Goal: Task Accomplishment & Management: Use online tool/utility

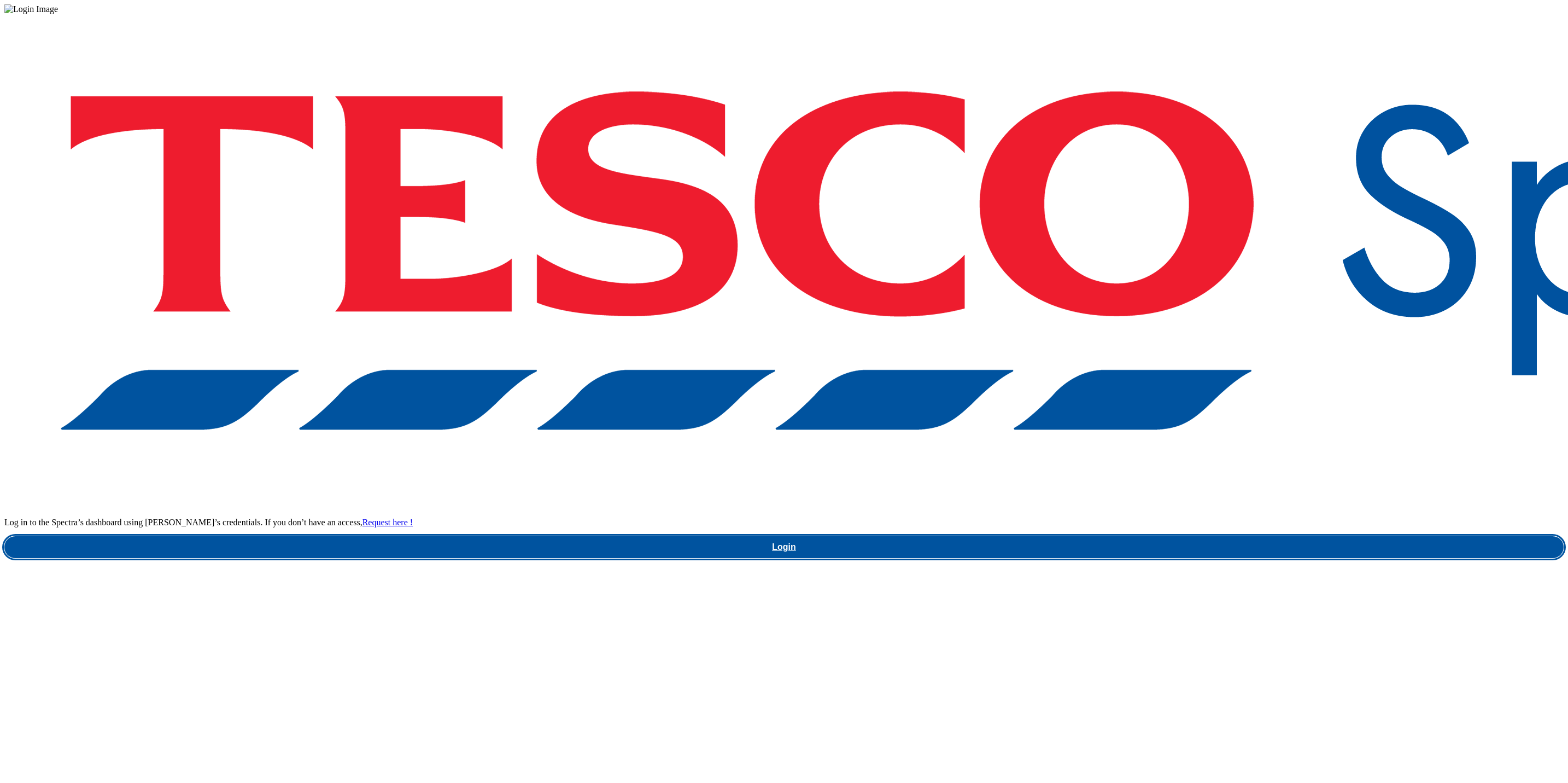
click at [1150, 536] on link "Login" at bounding box center [784, 547] width 1559 height 22
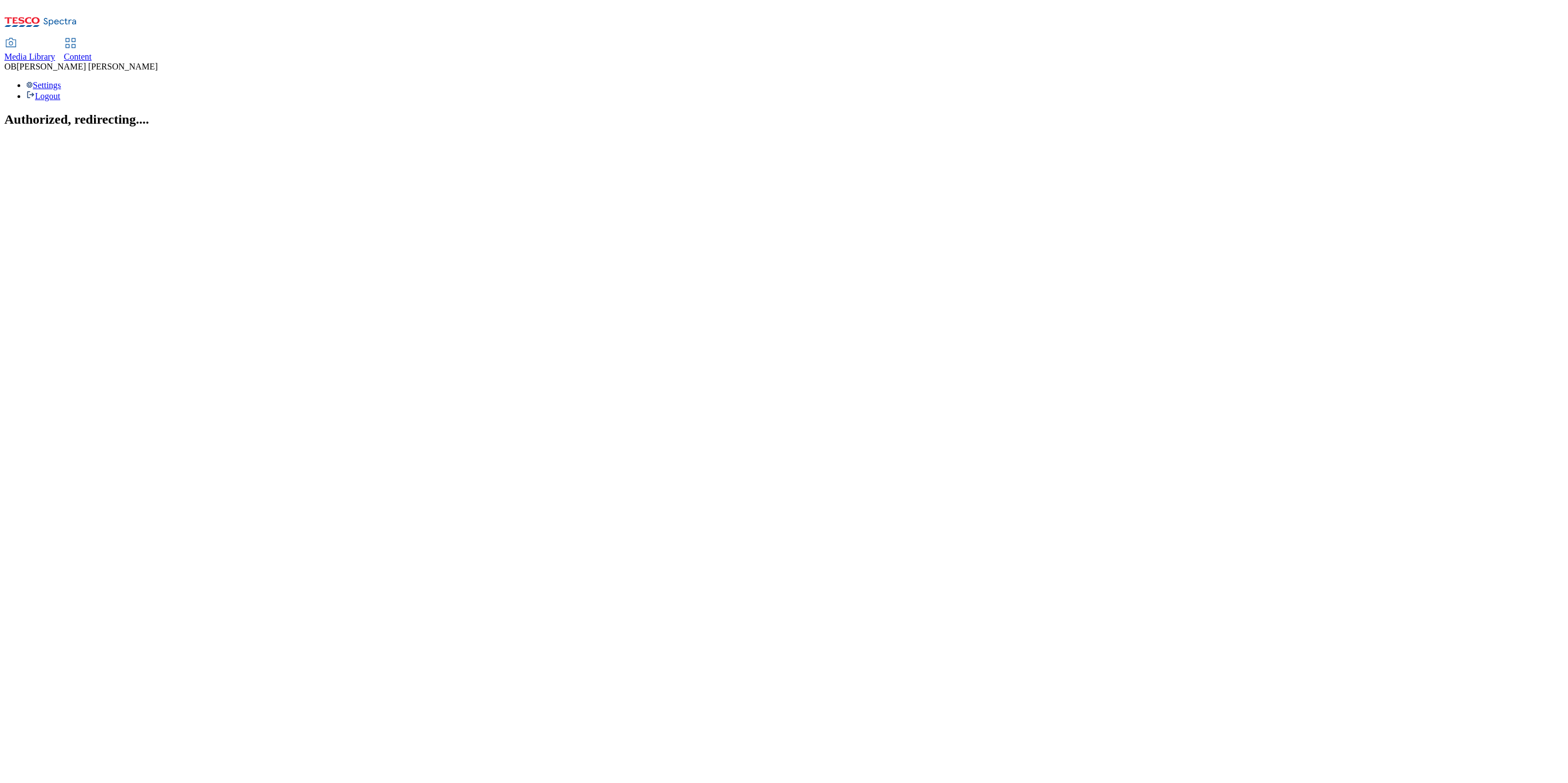
click at [75, 38] on use at bounding box center [70, 43] width 9 height 9
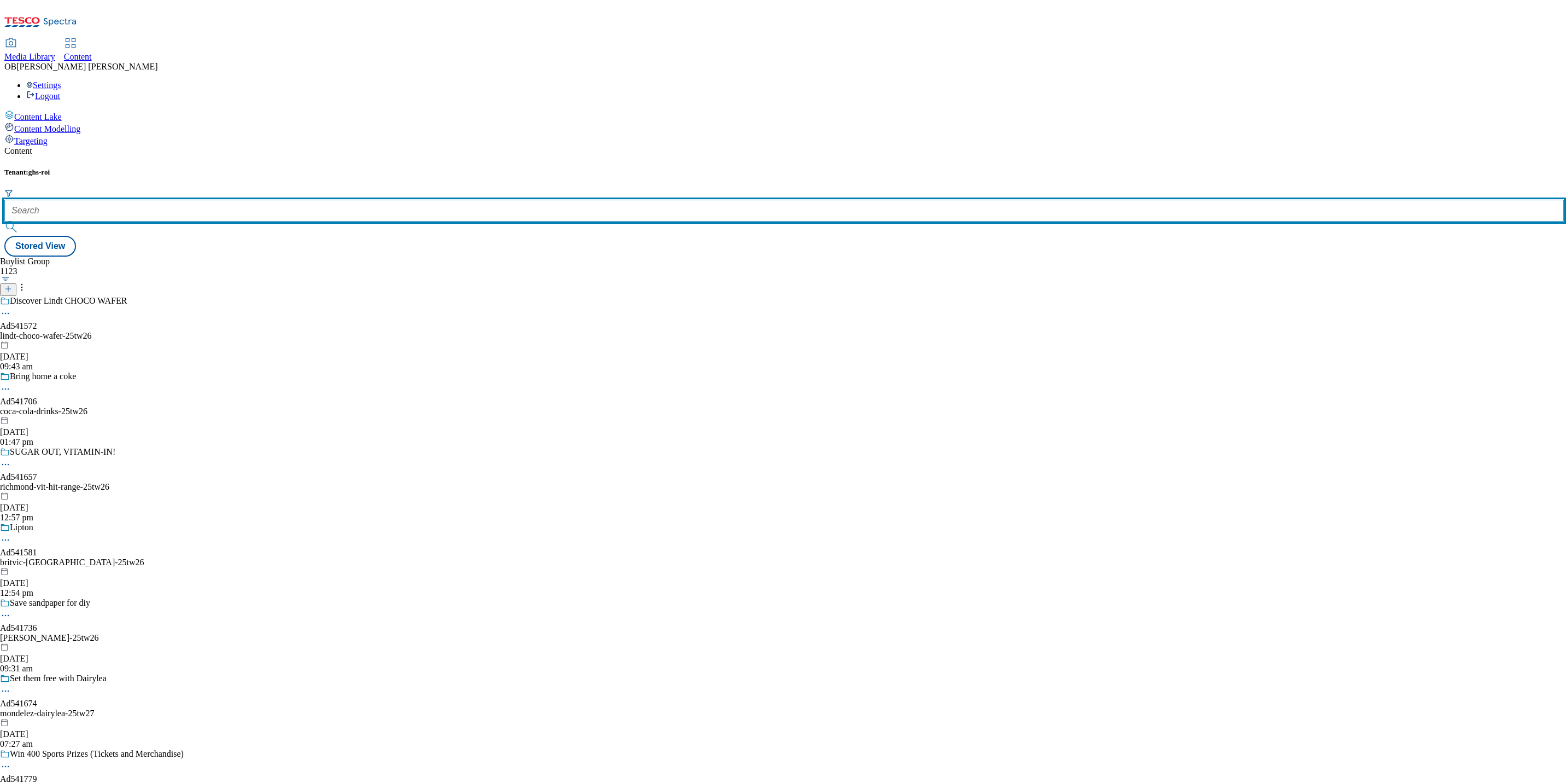
click at [250, 199] on input "text" at bounding box center [784, 210] width 1559 height 22
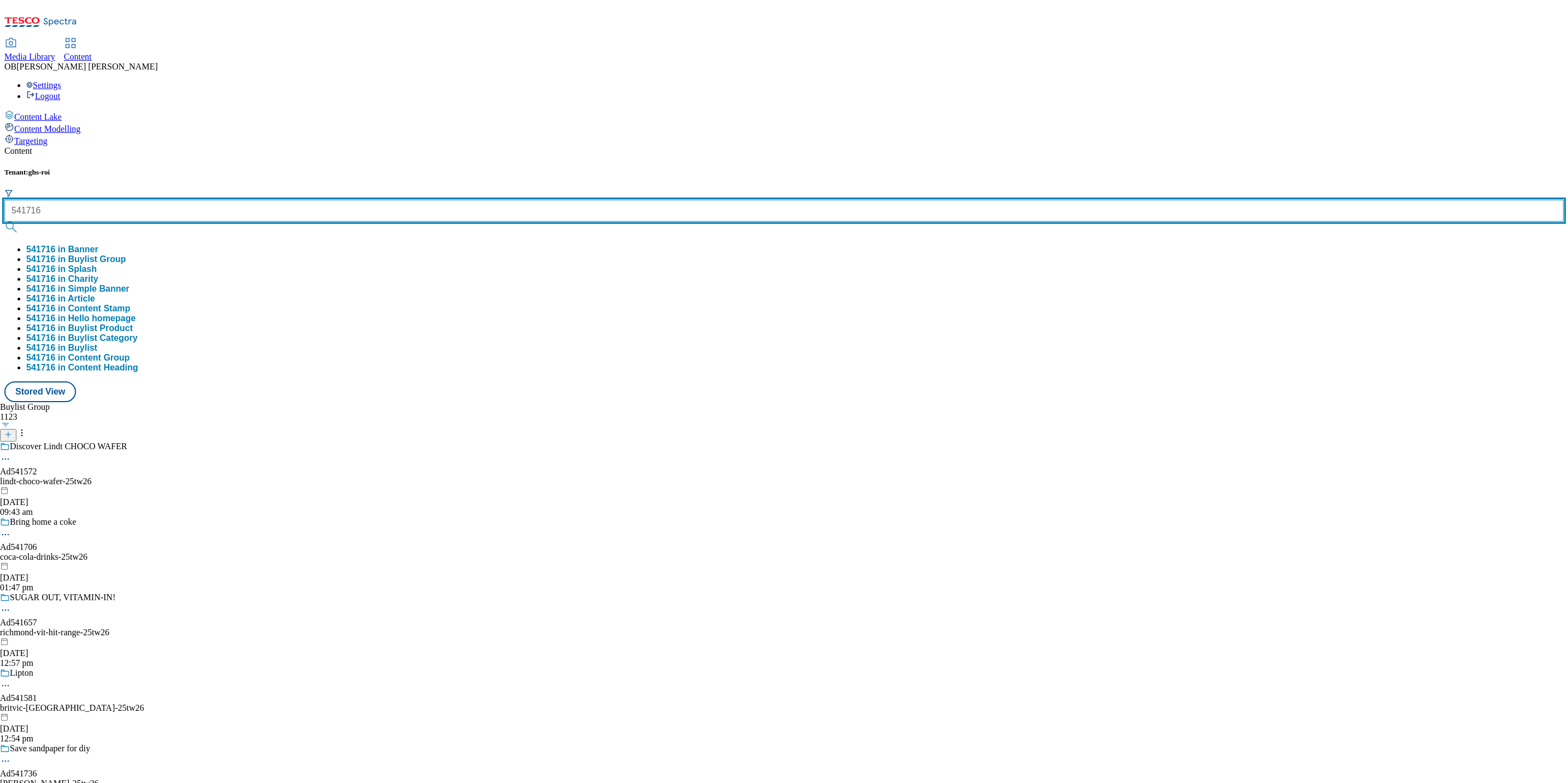
type input "541716"
click at [4, 221] on button "submit" at bounding box center [12, 227] width 15 height 11
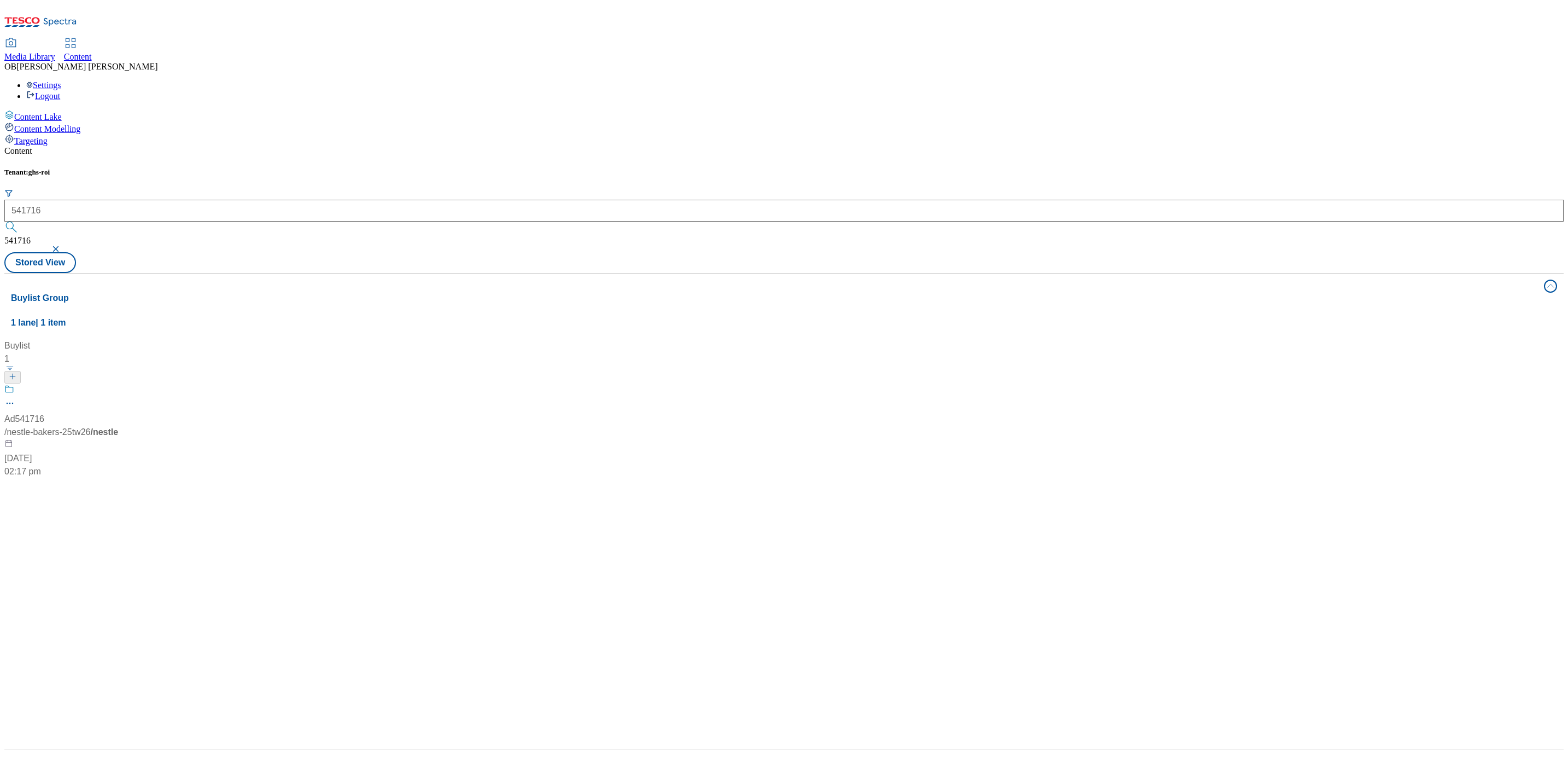
click at [452, 339] on div "Buylist 1 Ad541716 / nestle-bakers-25tw26 / nestle 6 Aug 2025 02:17 pm" at bounding box center [784, 339] width 1546 height 0
click at [141, 384] on div "Ad541716 / nestle-bakers-25tw26 / nestle 6 Aug 2025 02:17 pm" at bounding box center [73, 430] width 136 height 94
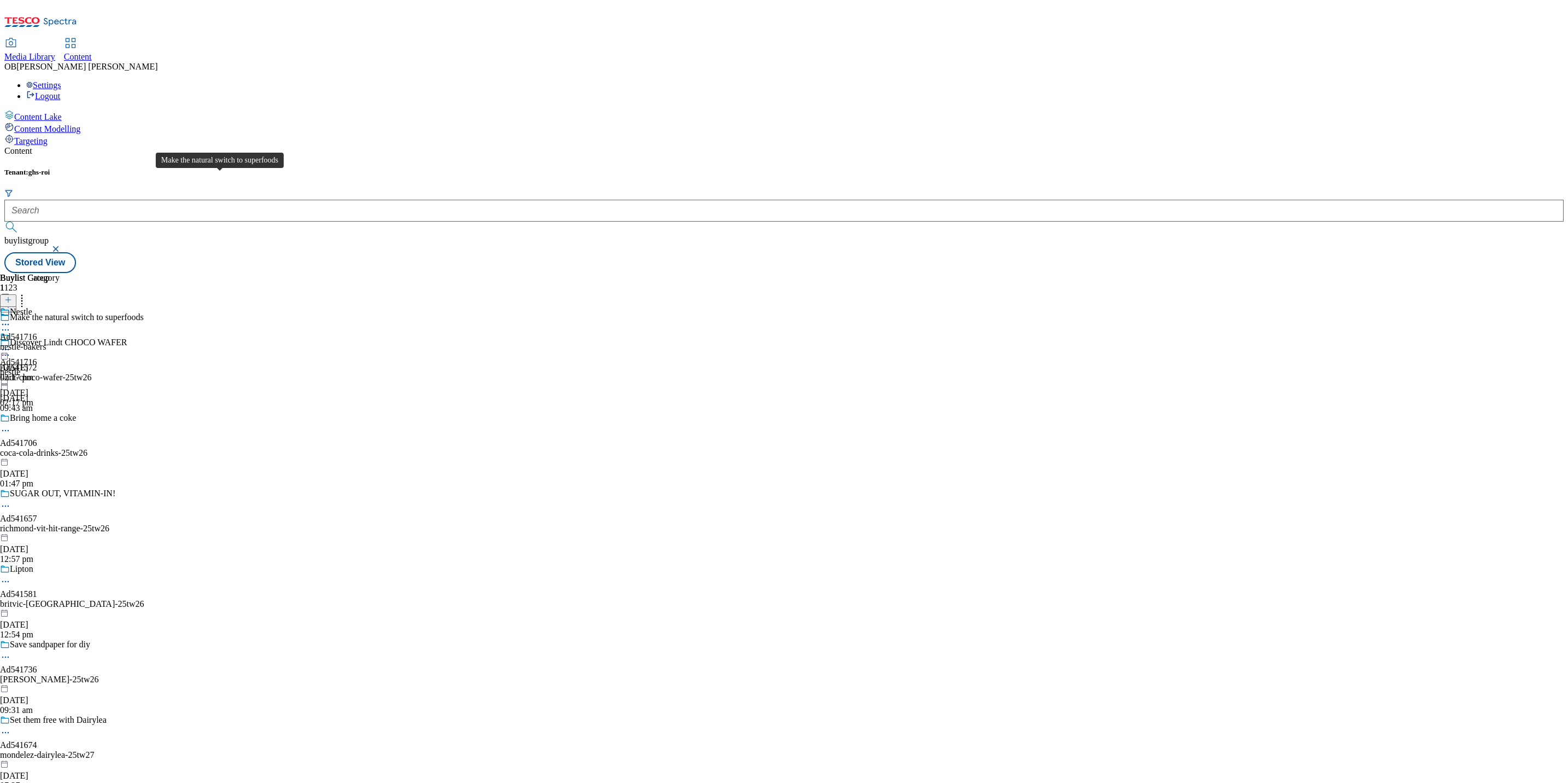
click at [143, 313] on span "Make the natural switch to superfoods" at bounding box center [76, 319] width 134 height 12
click at [77, 36] on icon at bounding box center [70, 43] width 13 height 13
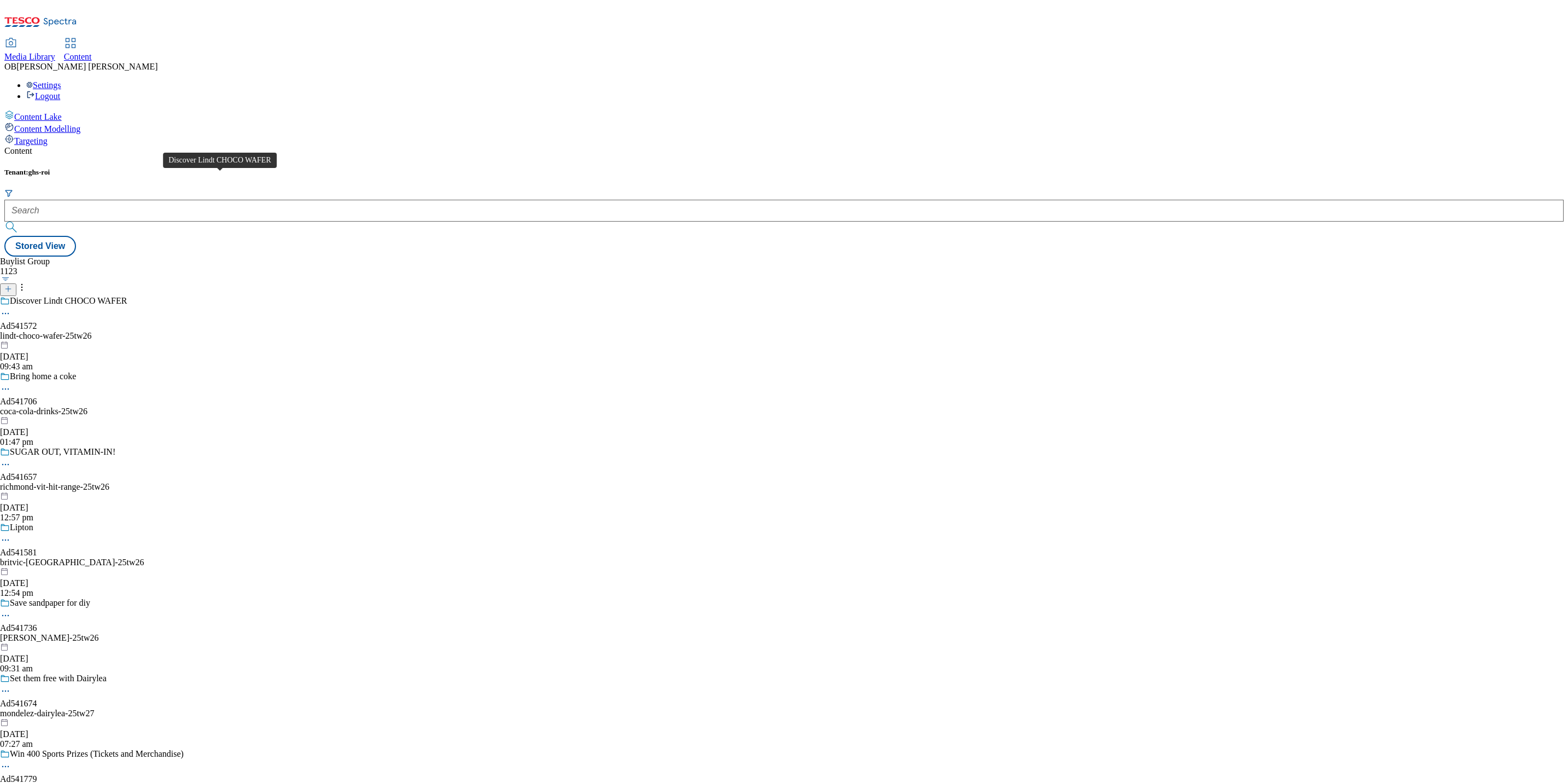
click at [127, 296] on div "Discover Lindt CHOCO WAFER" at bounding box center [68, 300] width 117 height 10
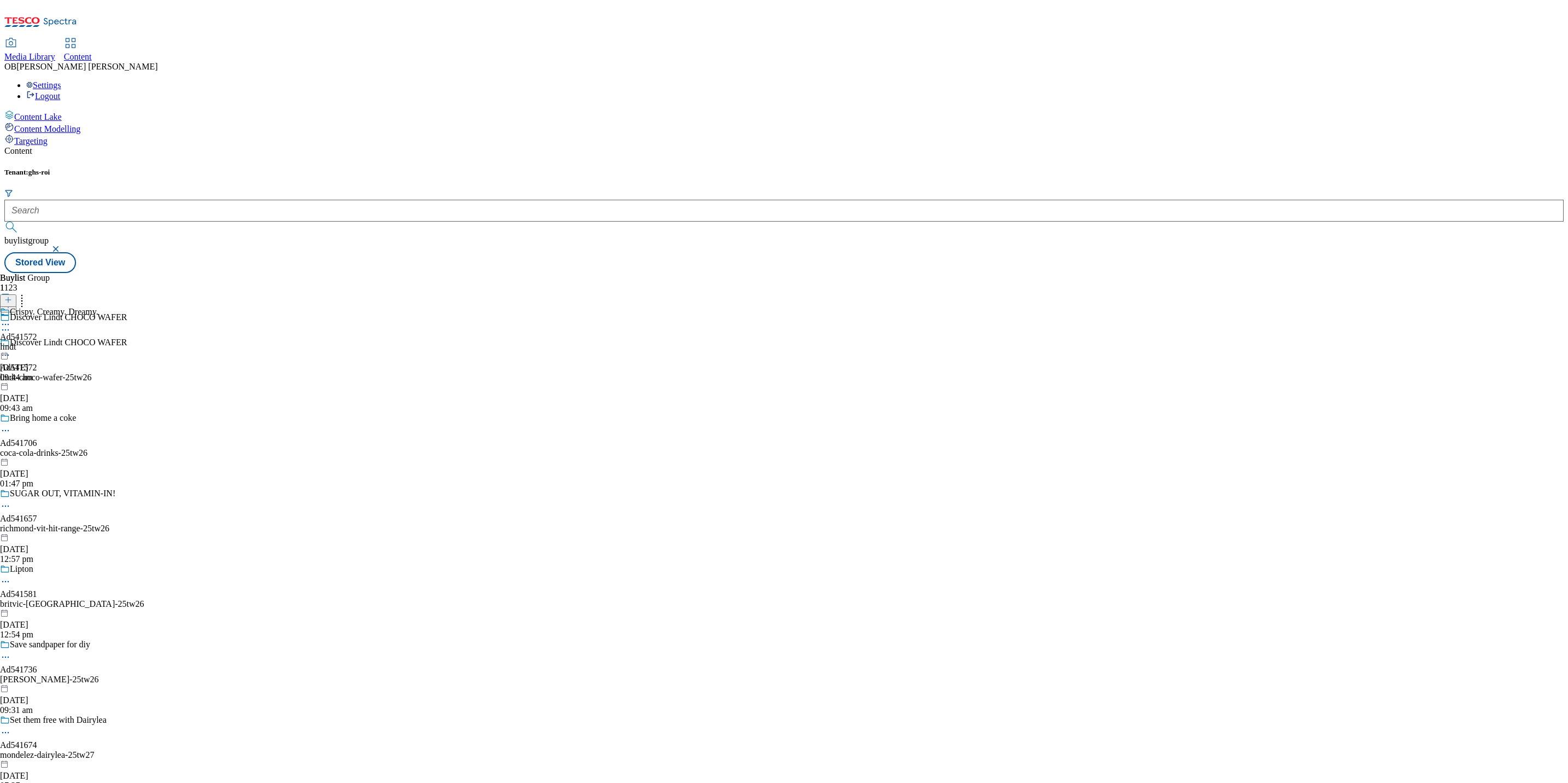
click at [98, 306] on div "Crispy. Creamy. Dreamy. Ad541572 lindt 15 Aug 2025 09:44 am" at bounding box center [49, 344] width 98 height 75
click at [63, 342] on div "lindt-choco-wafer" at bounding box center [31, 346] width 63 height 10
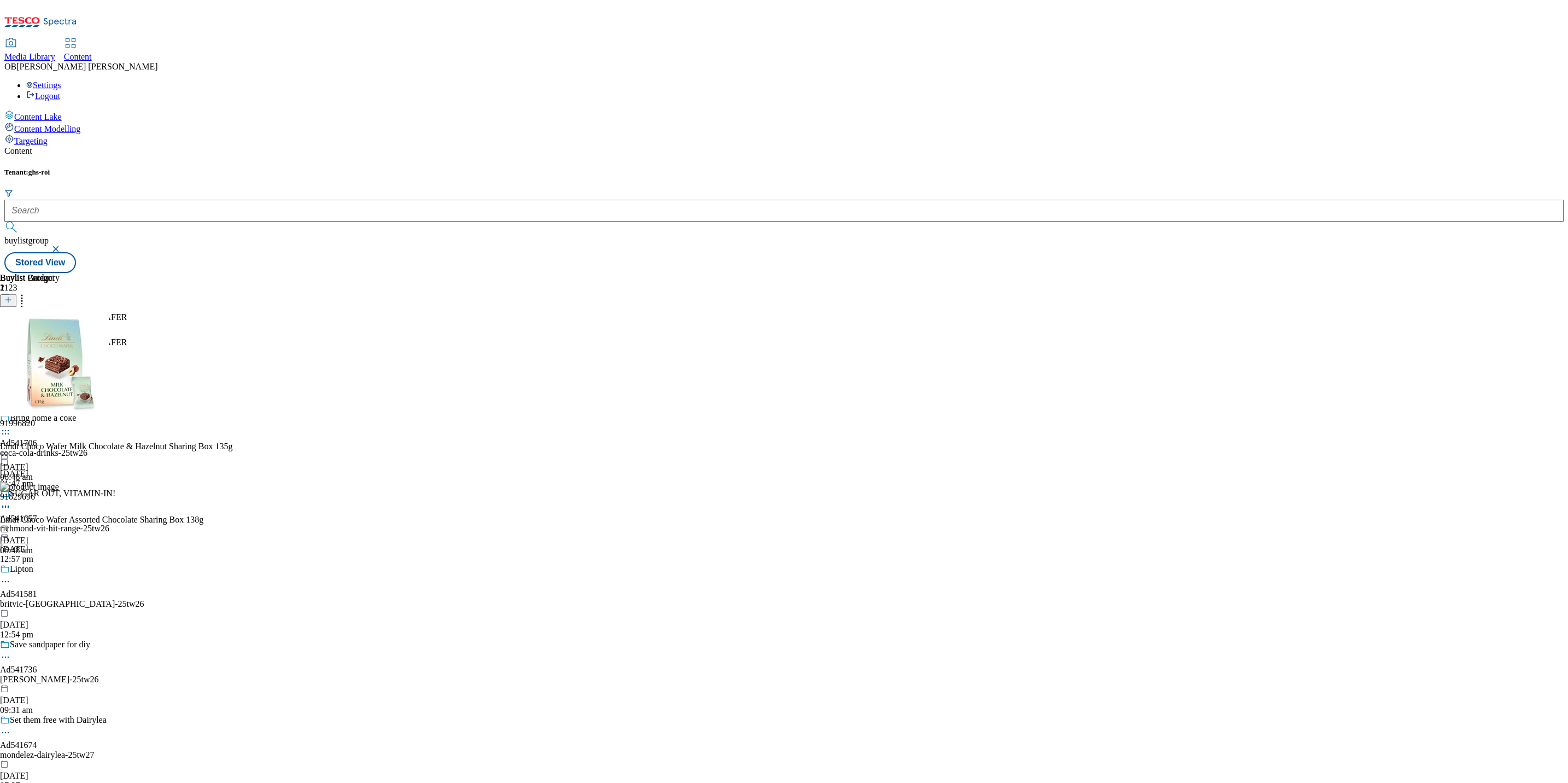
click at [11, 501] on icon at bounding box center [5, 507] width 11 height 11
click at [98, 332] on div "Crispy. Creamy. Dreamy." at bounding box center [49, 345] width 98 height 25
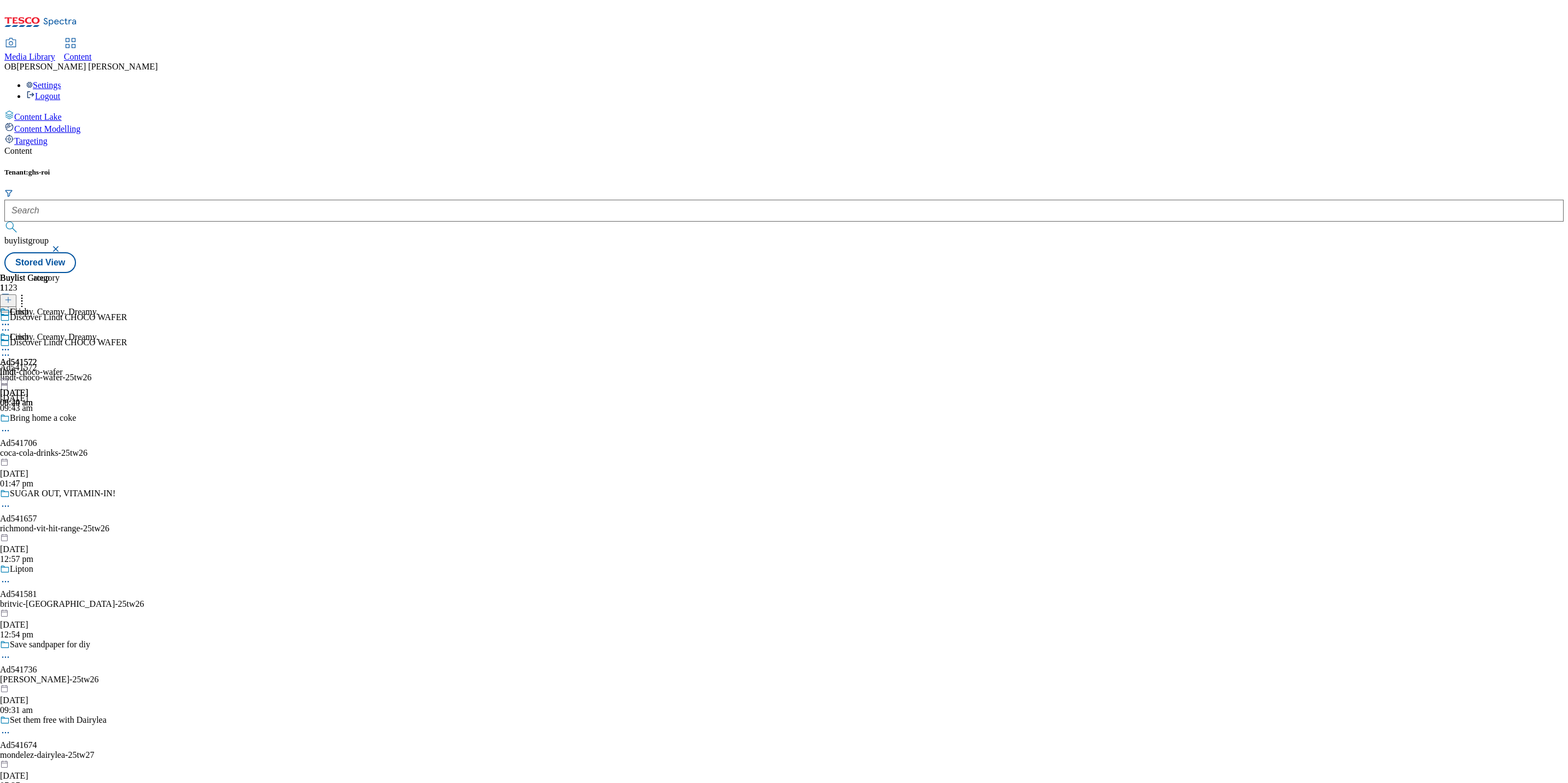
click at [11, 344] on icon at bounding box center [5, 349] width 11 height 11
click at [95, 441] on button "Open Preview Url" at bounding box center [58, 447] width 73 height 12
click at [63, 367] on div "lindt-choco-wafer" at bounding box center [31, 371] width 63 height 10
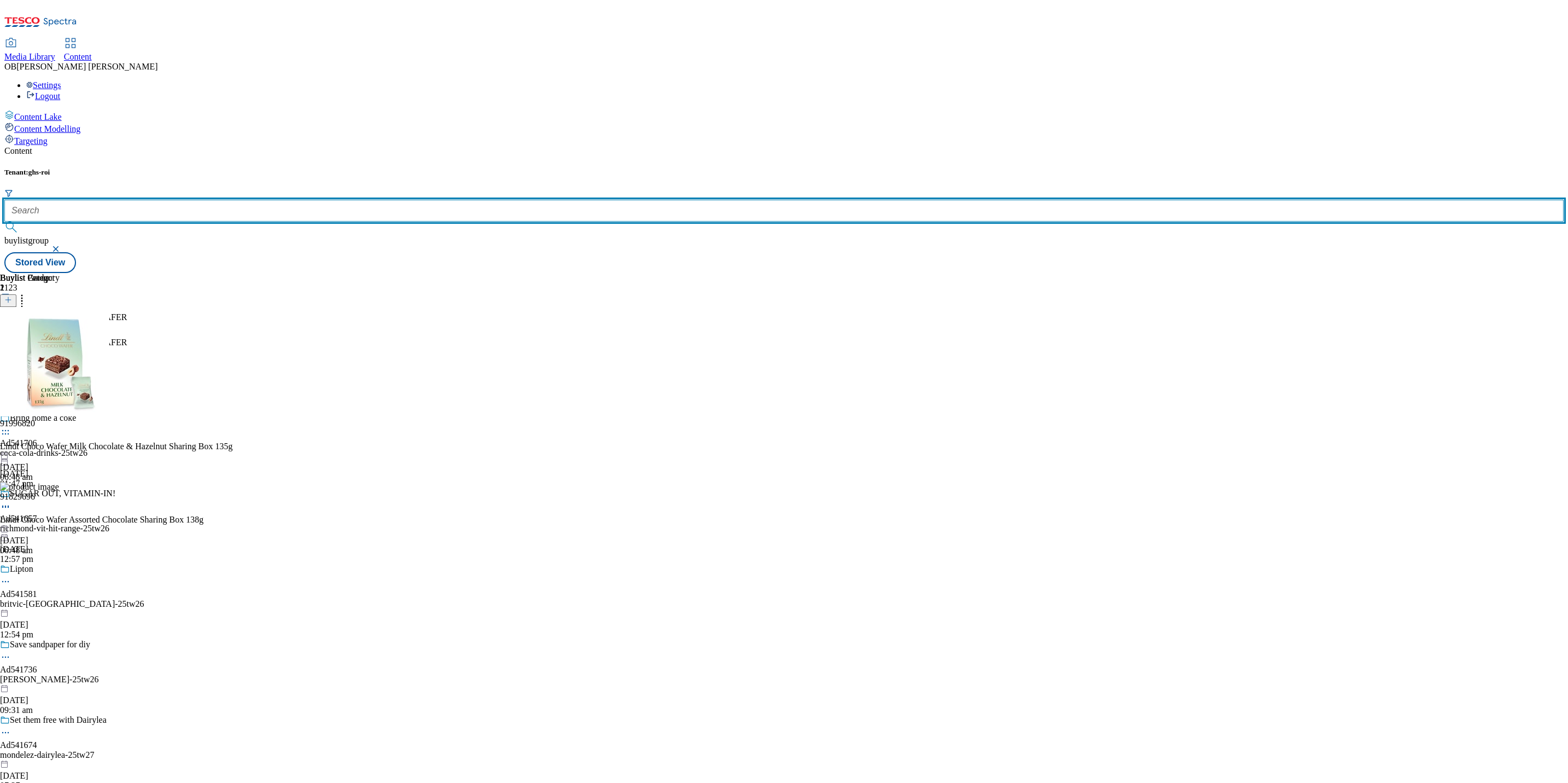
click at [261, 199] on input "text" at bounding box center [784, 210] width 1559 height 22
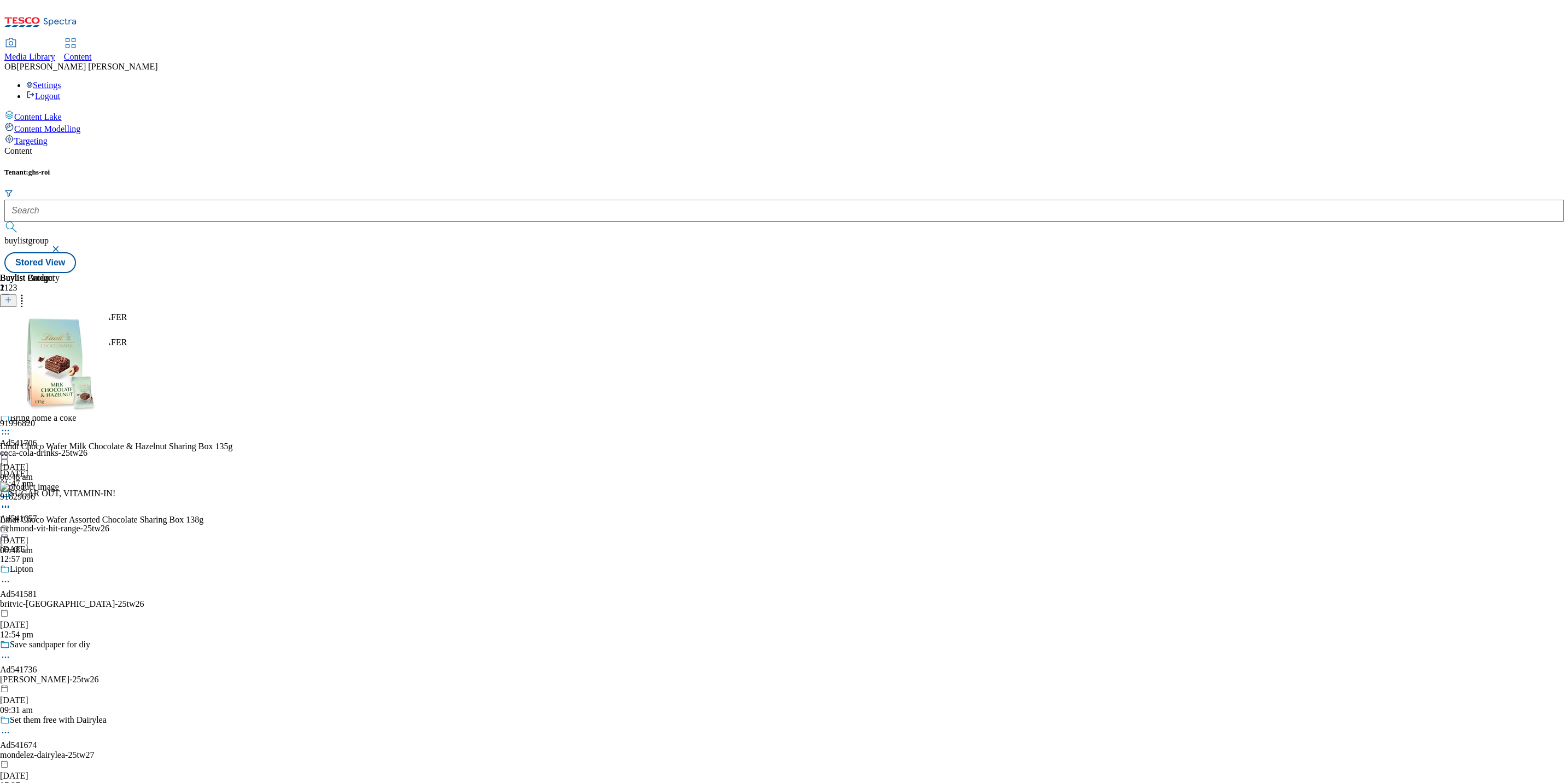
click at [62, 245] on button "button" at bounding box center [57, 248] width 11 height 6
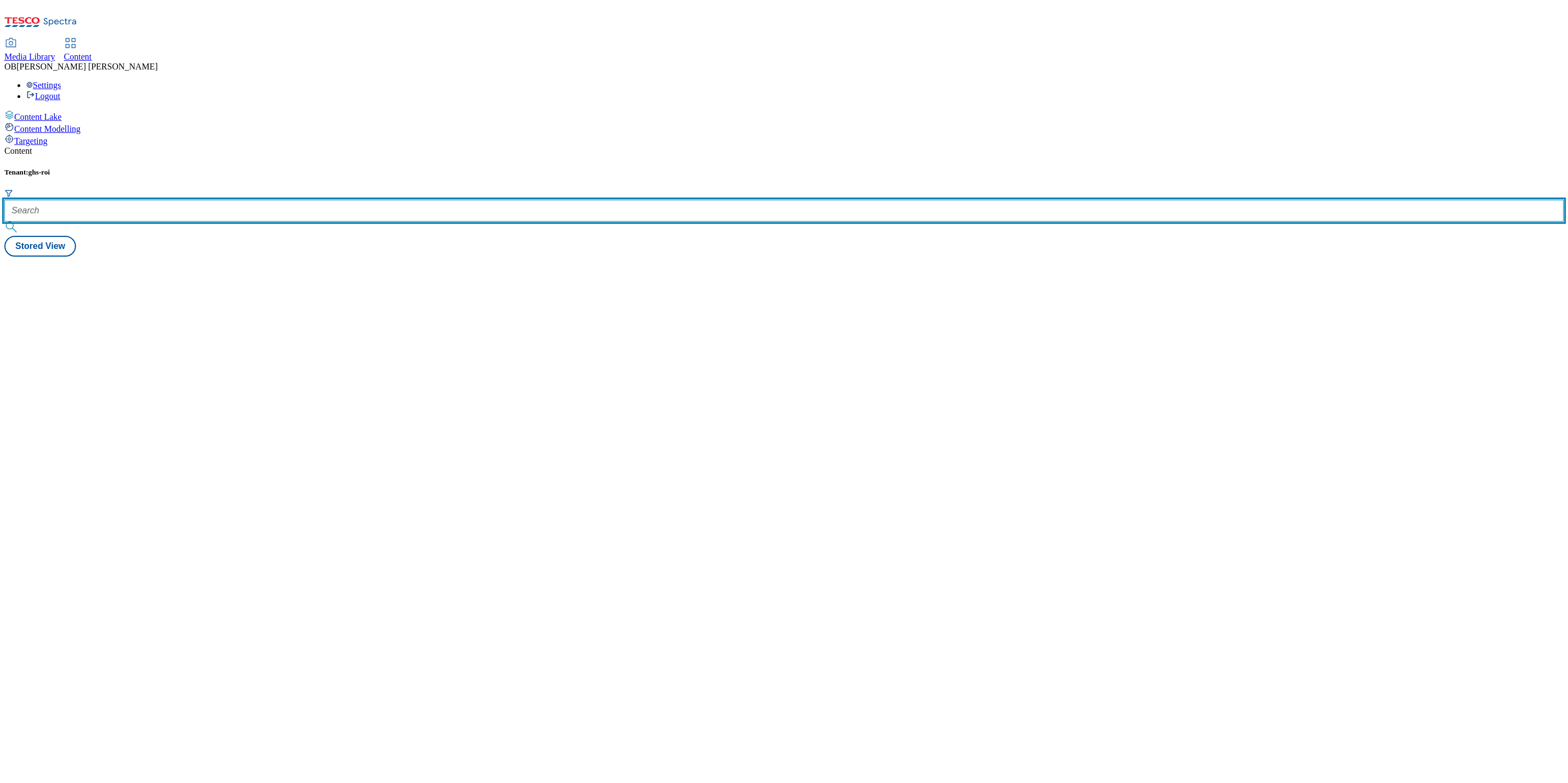
click at [248, 199] on input "text" at bounding box center [784, 210] width 1559 height 22
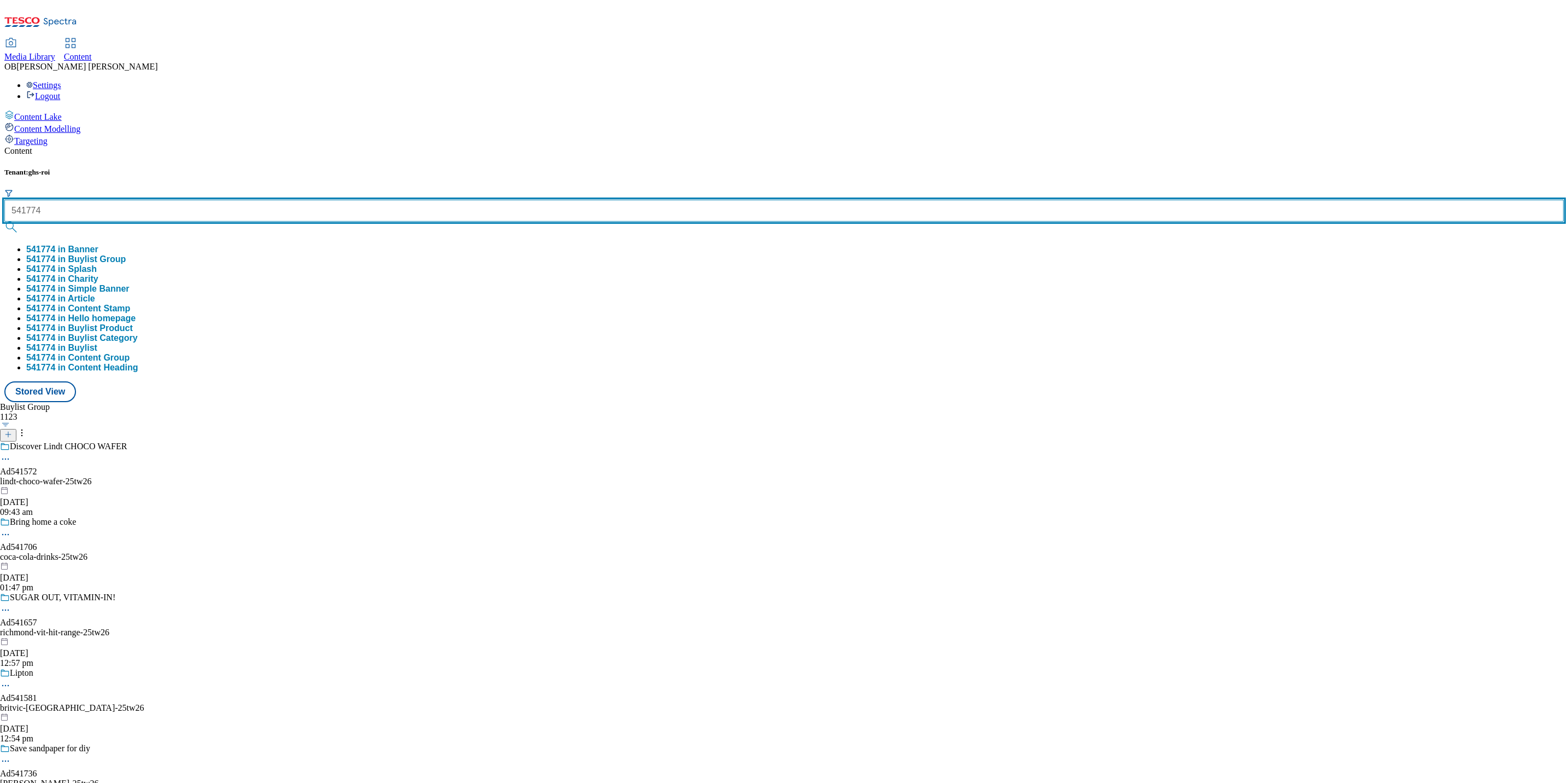
type input "541774"
click at [4, 221] on button "submit" at bounding box center [12, 227] width 15 height 11
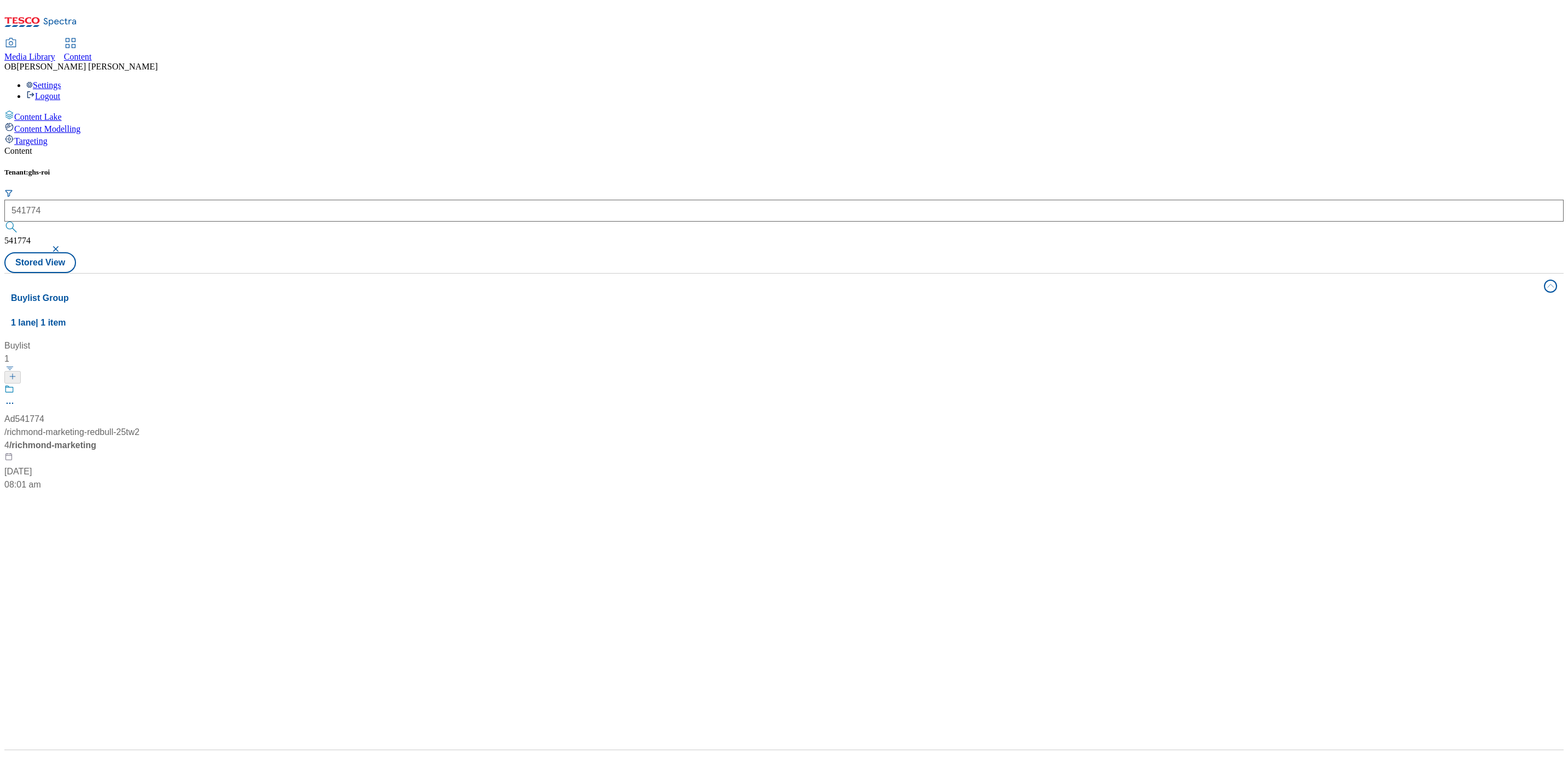
click at [521, 339] on div "Buylist 1 Ad541774 / richmond-marketing-redbull-25tw24 / richmond-marketing 8 A…" at bounding box center [784, 339] width 1546 height 0
click at [14, 384] on span at bounding box center [14, 390] width 0 height 13
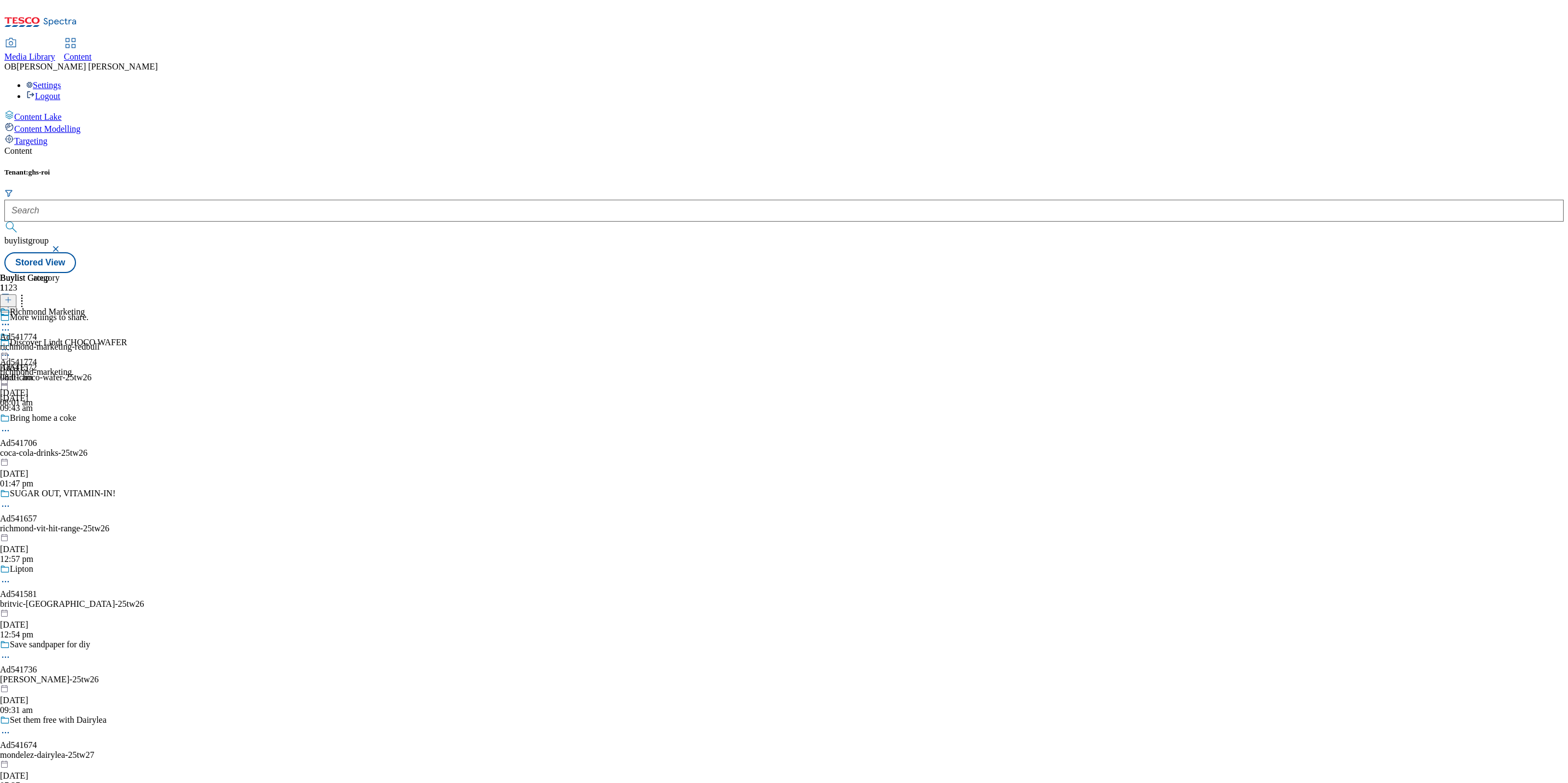
click at [11, 344] on icon at bounding box center [5, 349] width 11 height 11
click at [46, 368] on span "Edit" at bounding box center [40, 372] width 12 height 8
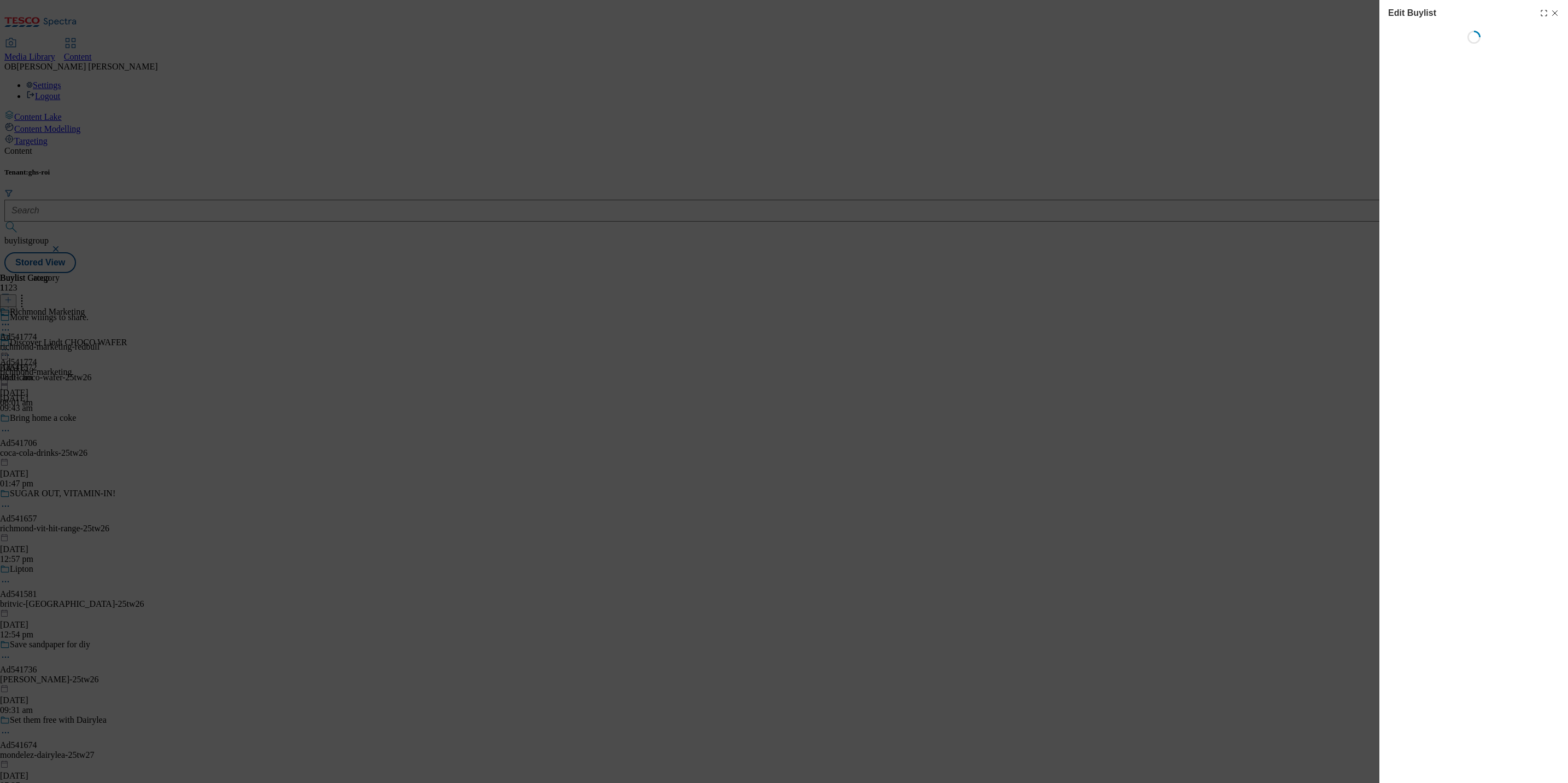
select select "tactical"
select select "supplier funded short term 1-3 weeks"
select select "dunnhumby"
select select "Banner"
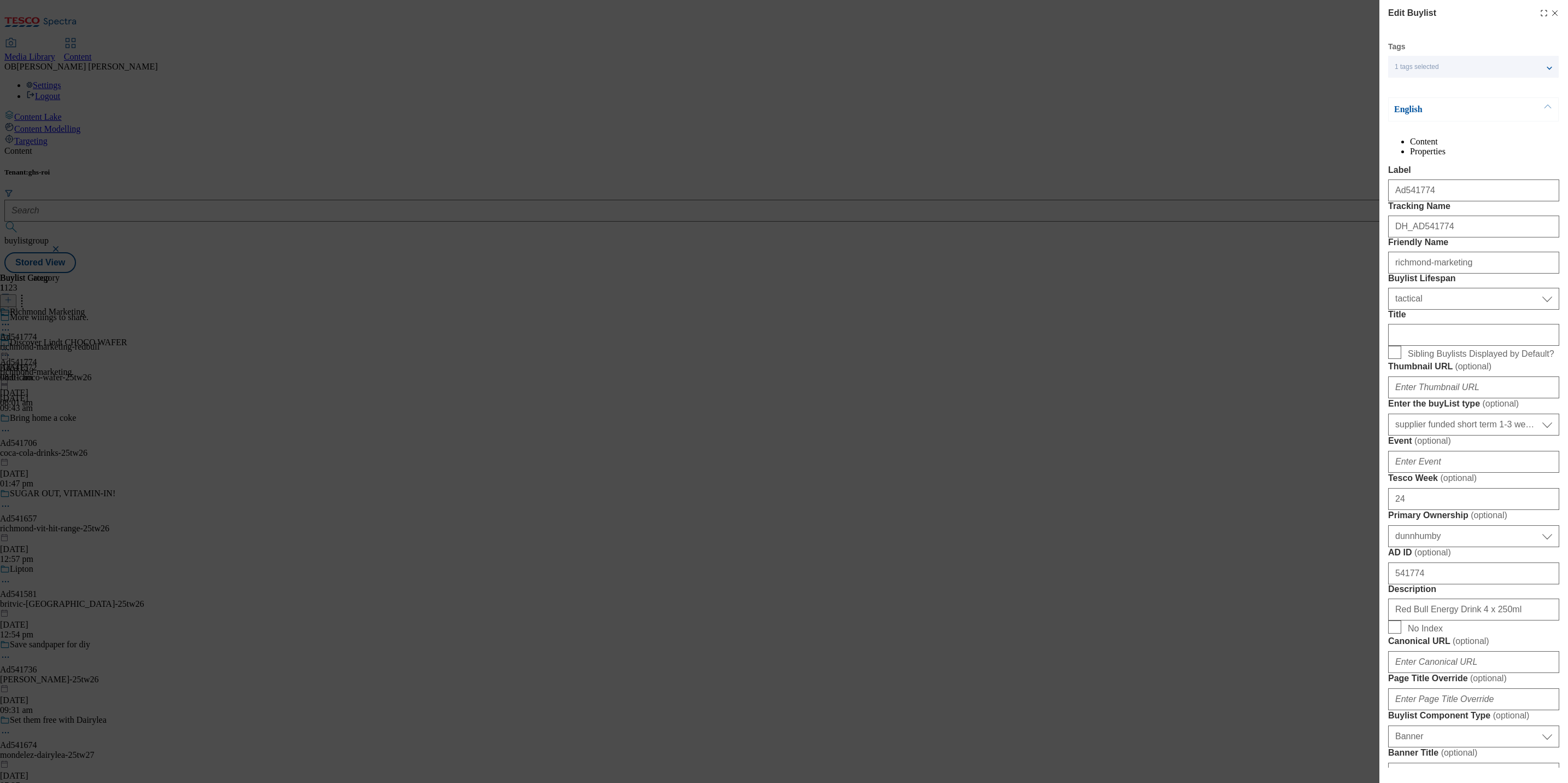
click at [1550, 11] on icon "Modal" at bounding box center [1555, 13] width 9 height 9
select select "tactical"
select select "supplier funded short term 1-3 weeks"
select select "dunnhumby"
select select "Banner"
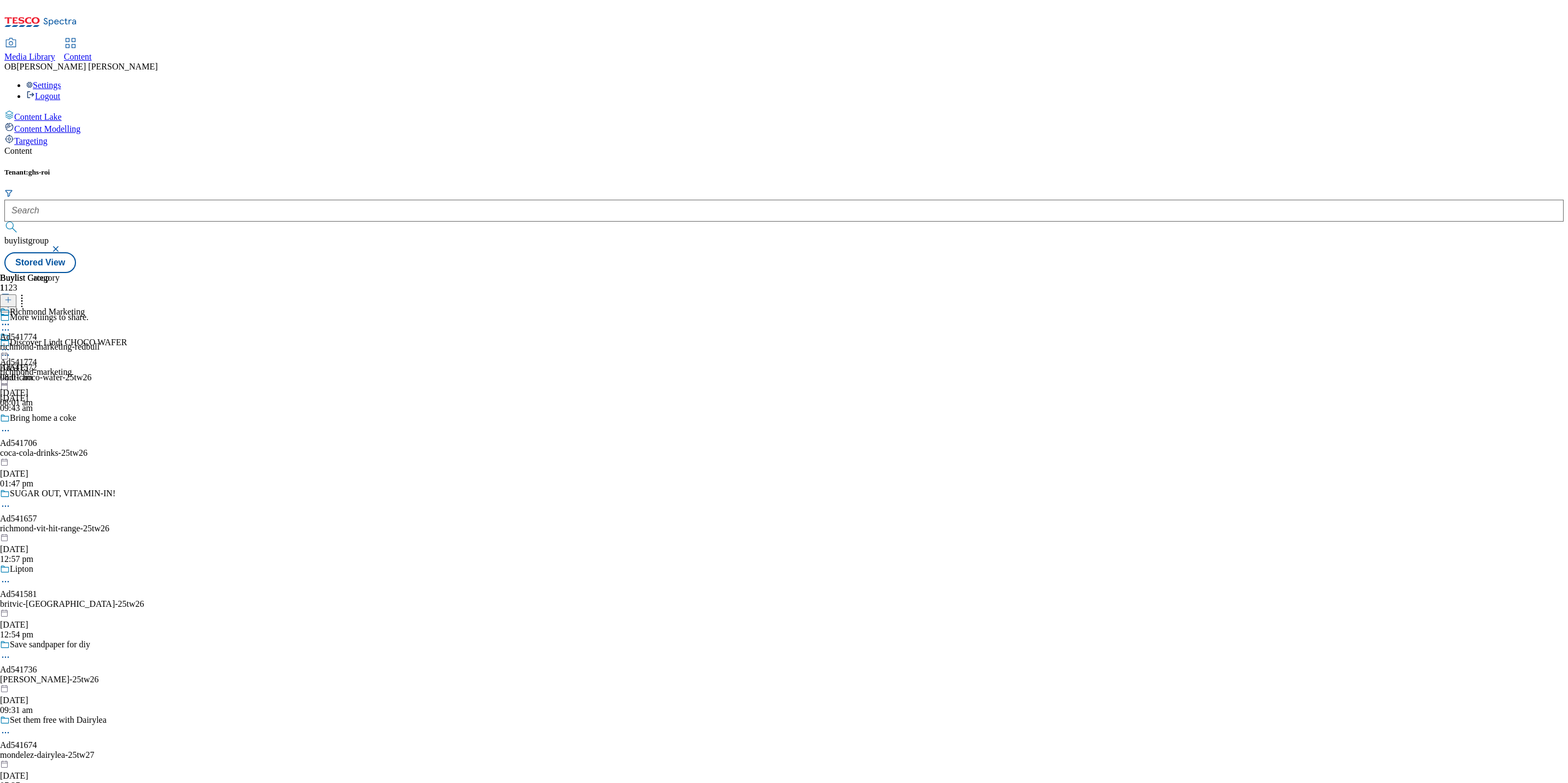
click at [11, 324] on icon at bounding box center [5, 329] width 11 height 11
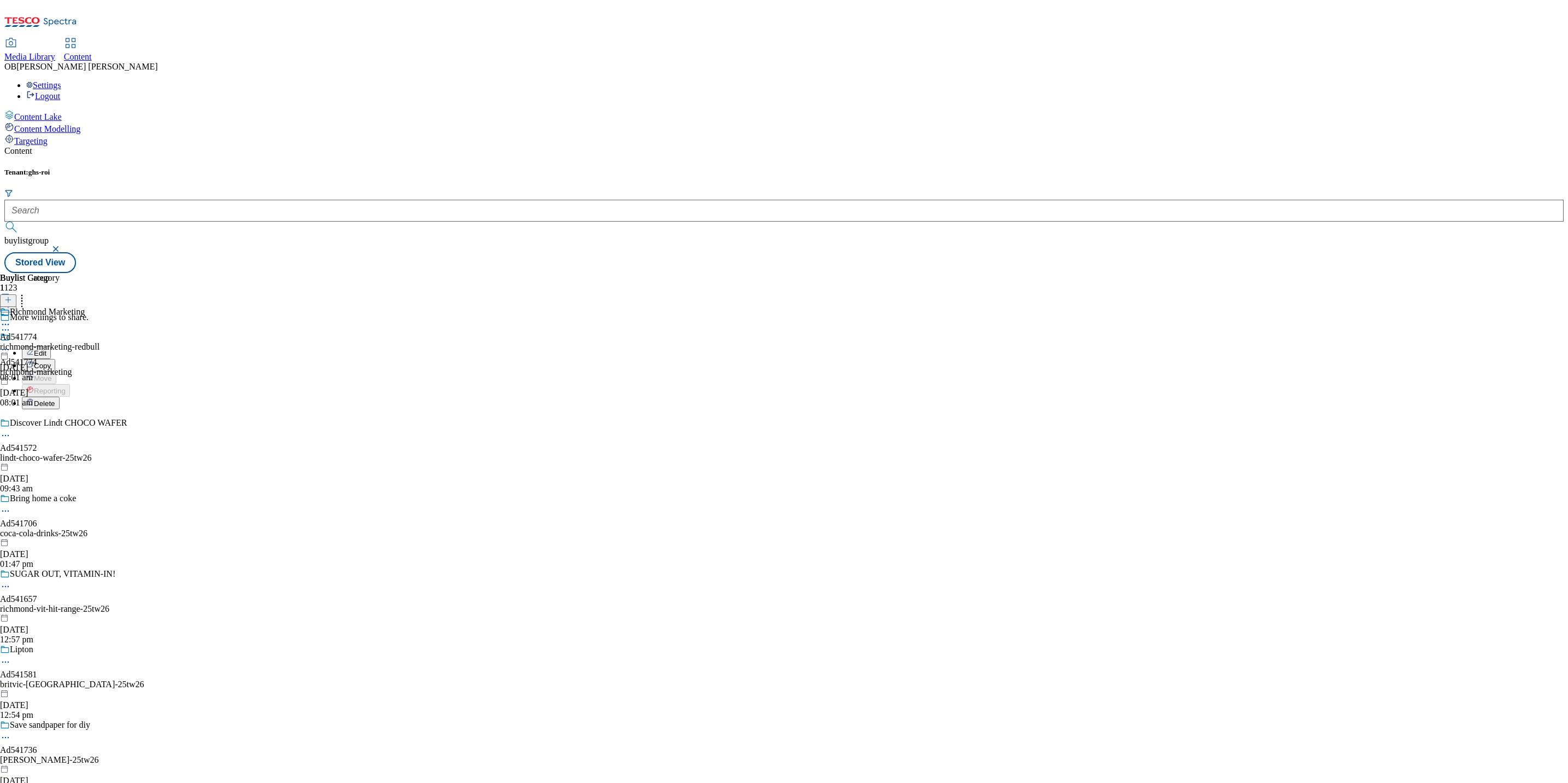
click at [46, 349] on span "Edit" at bounding box center [40, 353] width 12 height 8
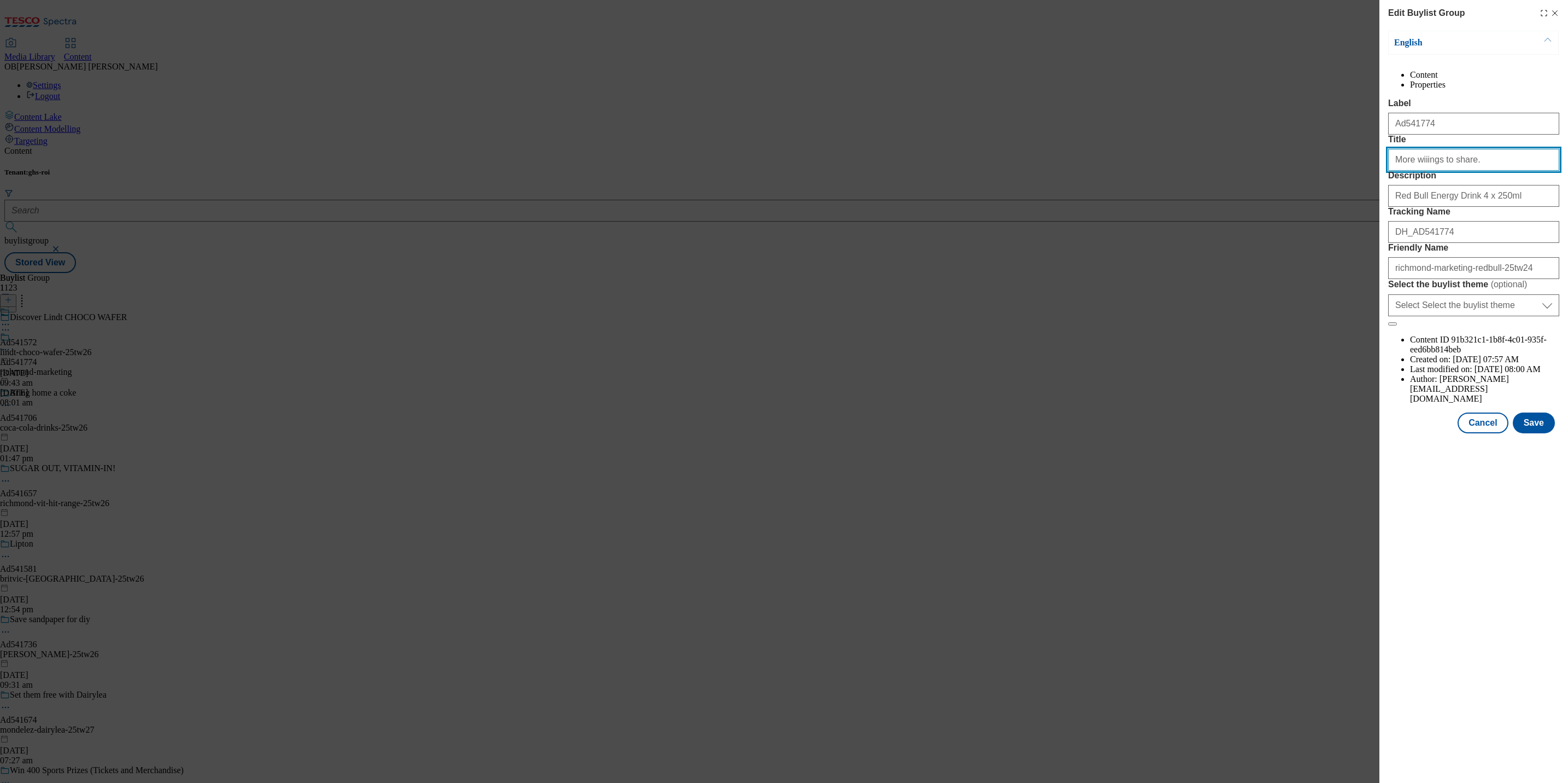
click at [1427, 171] on input "More wiiings to share." at bounding box center [1473, 159] width 171 height 22
paste input "Take Home Energy Drinks"
type input "Take Home Energy Drinks"
click at [1526, 433] on button "Save" at bounding box center [1534, 423] width 42 height 20
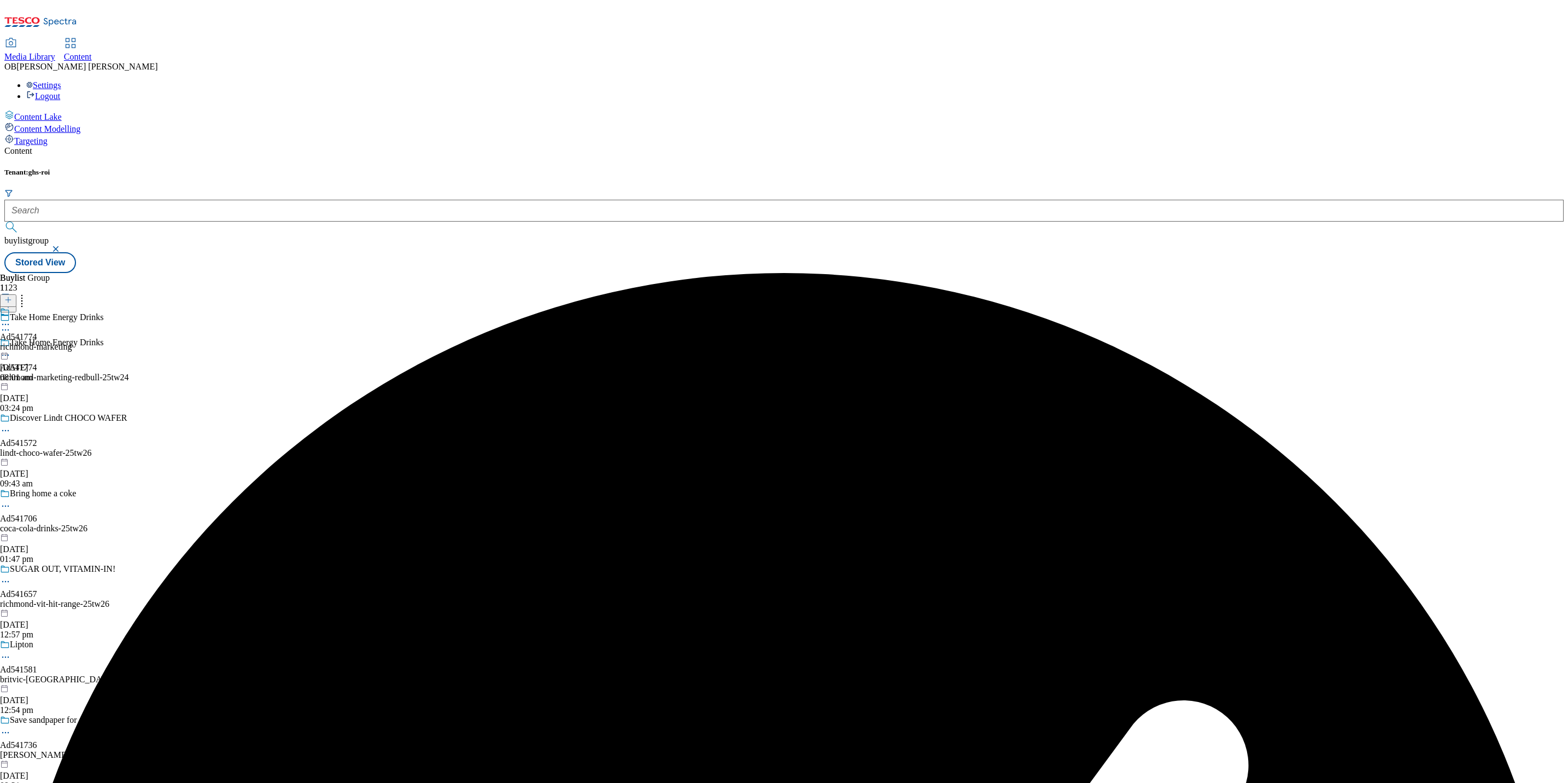
click at [73, 306] on div "Ad541774 richmond-marketing 8 Aug 2025 08:01 am" at bounding box center [36, 344] width 73 height 75
click at [11, 344] on icon at bounding box center [5, 349] width 11 height 11
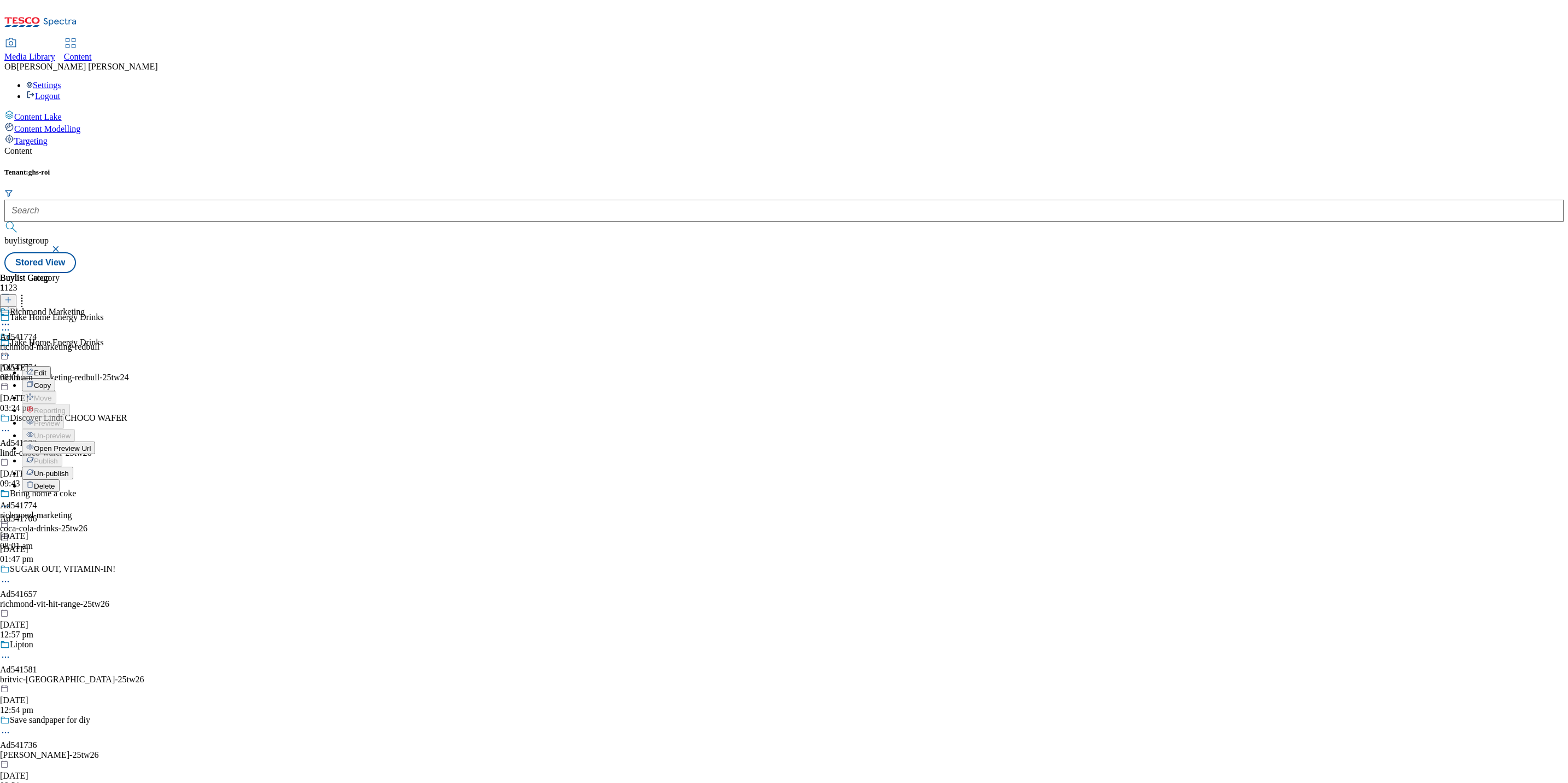
click at [95, 441] on button "Open Preview Url" at bounding box center [58, 447] width 73 height 12
